Goal: Task Accomplishment & Management: Use online tool/utility

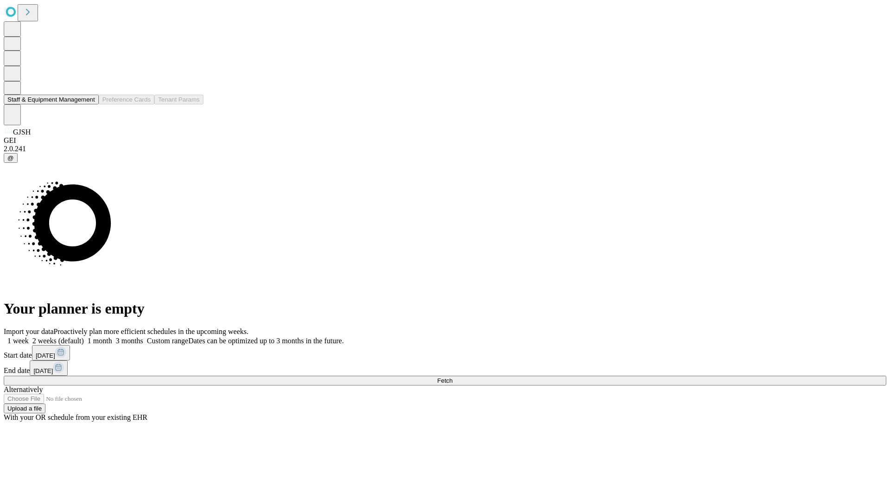
click at [89, 104] on button "Staff & Equipment Management" at bounding box center [51, 100] width 95 height 10
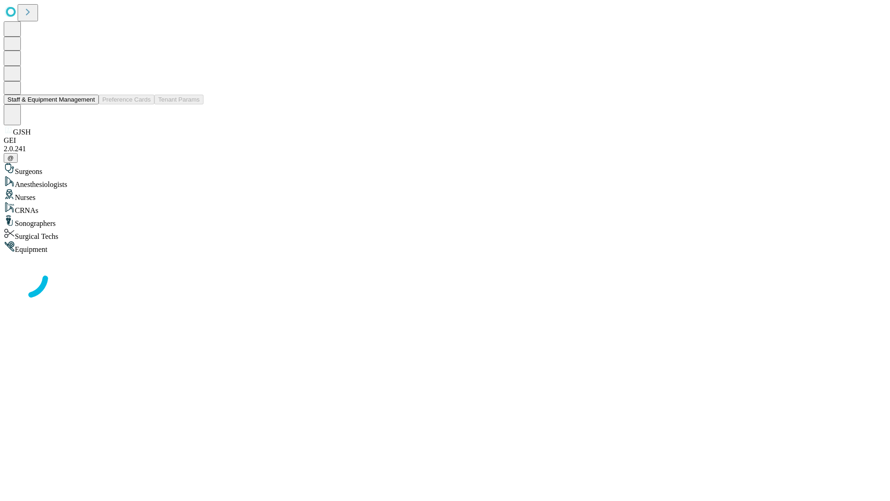
click at [89, 104] on button "Staff & Equipment Management" at bounding box center [51, 100] width 95 height 10
